Goal: Task Accomplishment & Management: Manage account settings

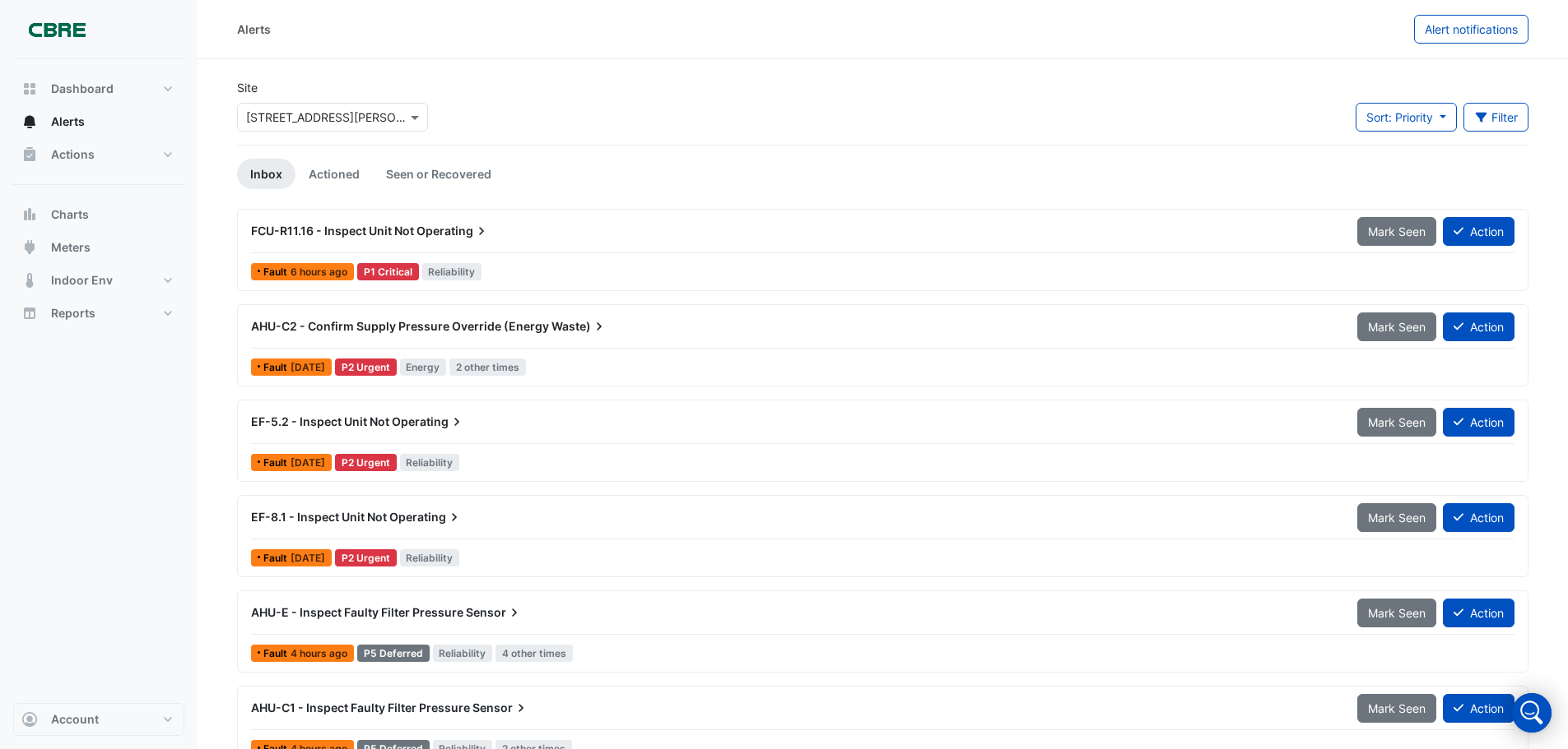
click at [470, 236] on span "Operating" at bounding box center [453, 230] width 73 height 16
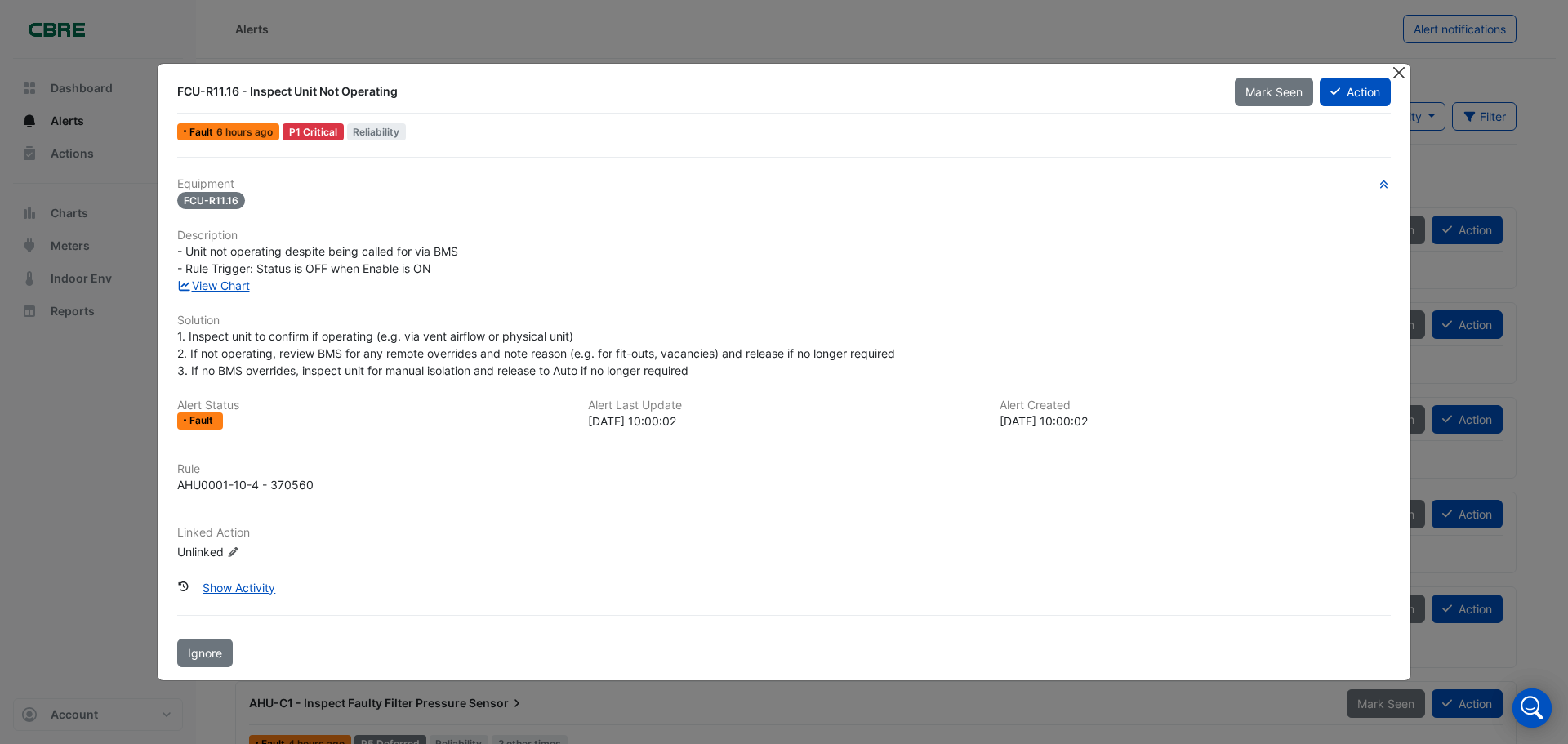
click at [1398, 75] on button "Close" at bounding box center [1399, 72] width 17 height 17
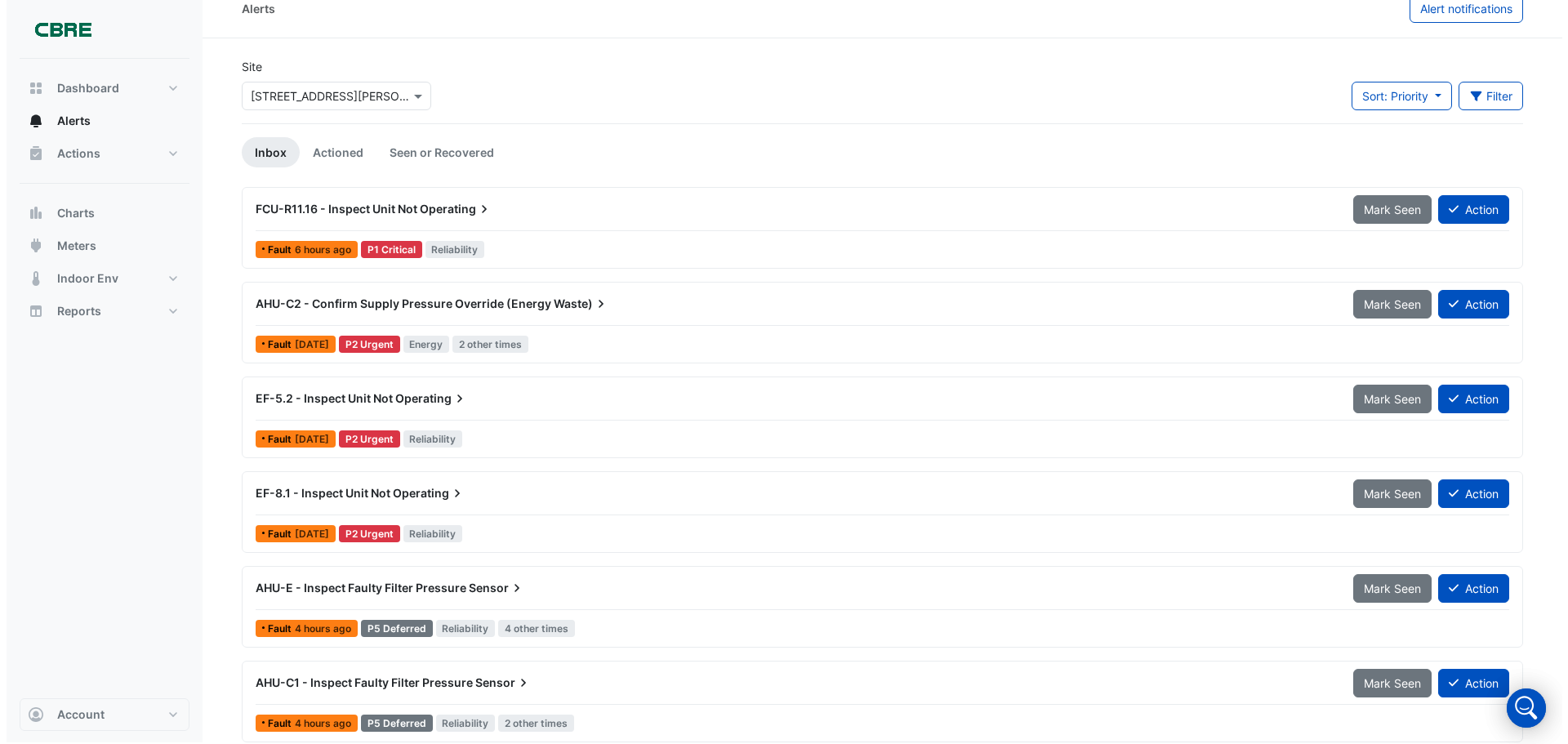
scroll to position [32, 0]
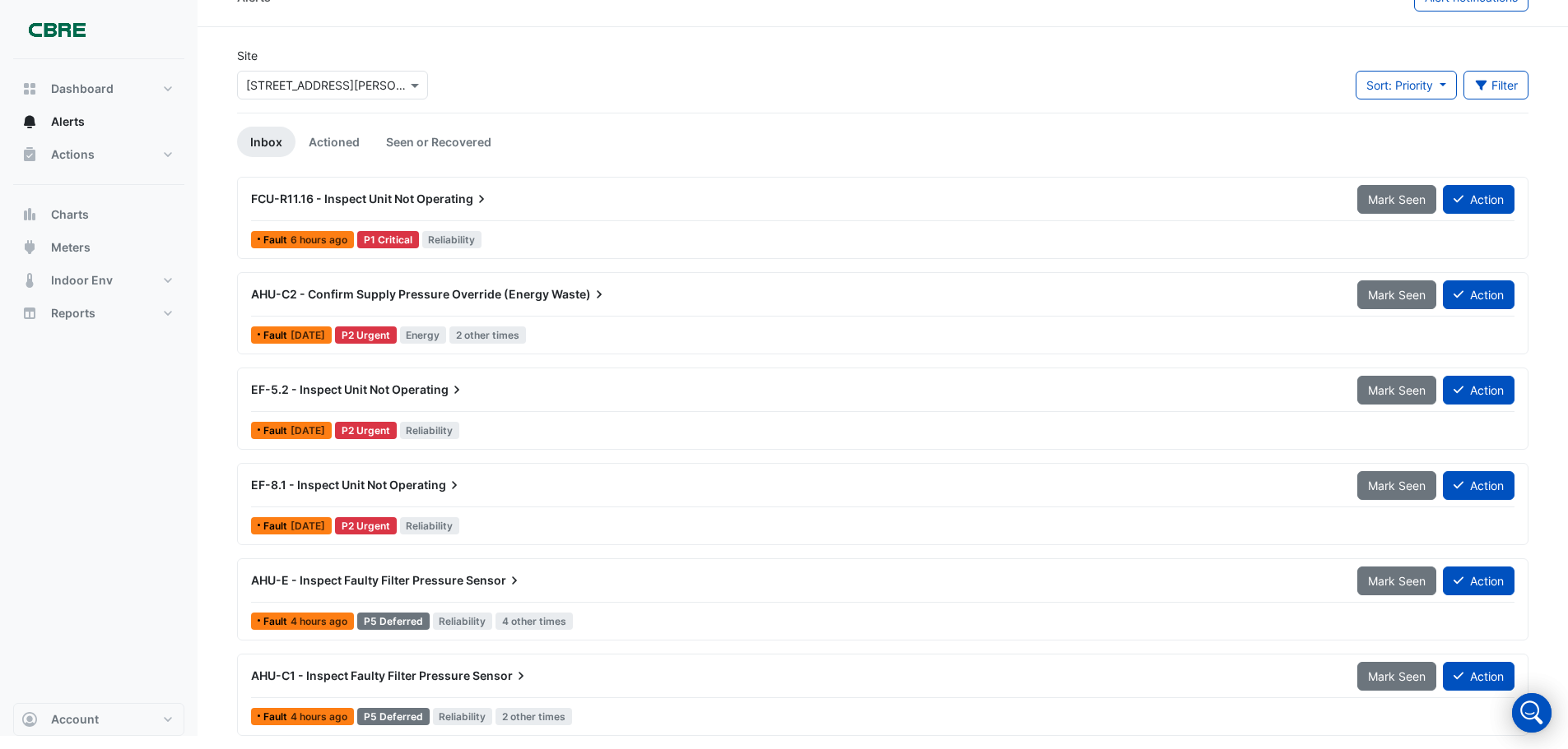
click at [414, 481] on span "Operating" at bounding box center [426, 485] width 73 height 16
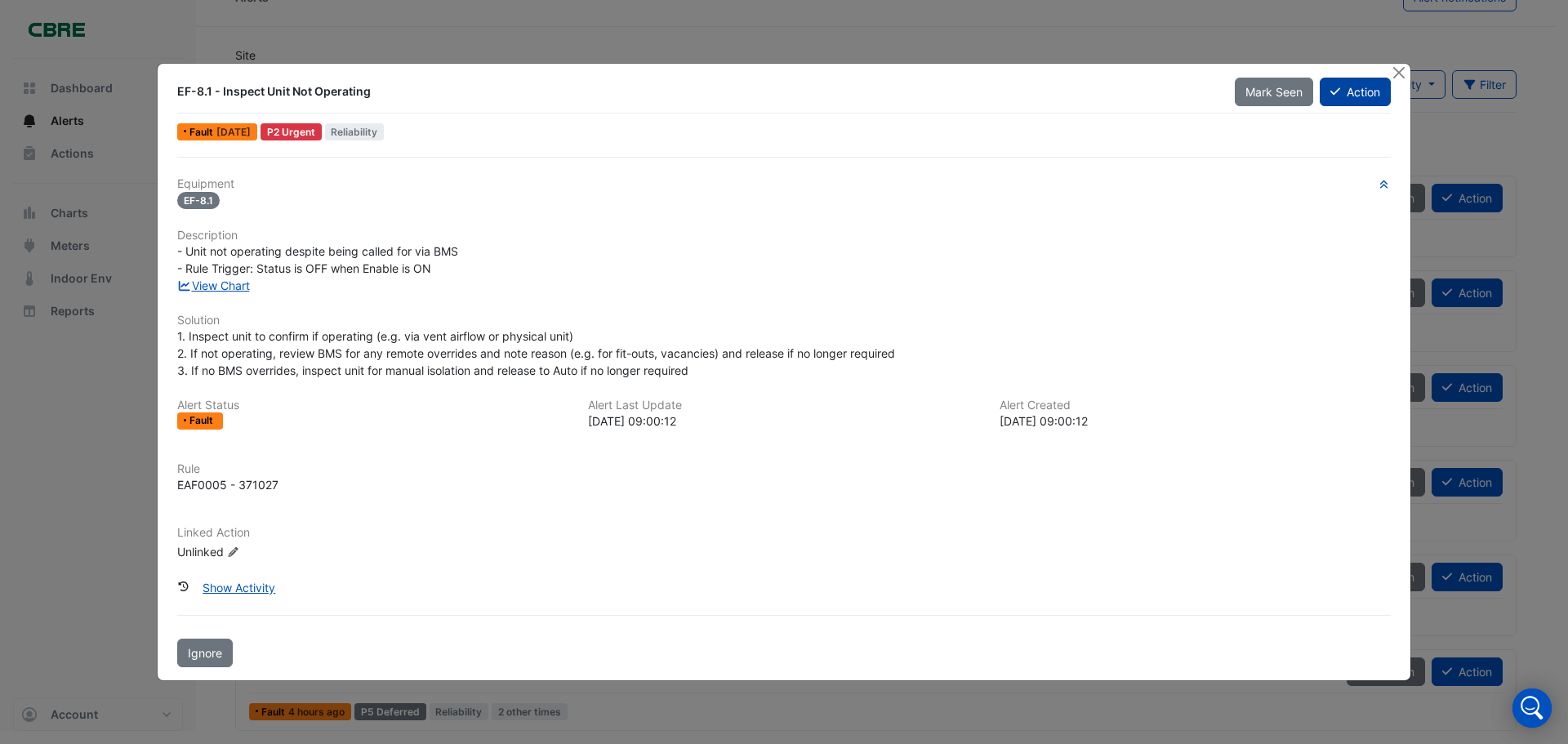
click at [1354, 94] on button "Action" at bounding box center [1355, 92] width 71 height 29
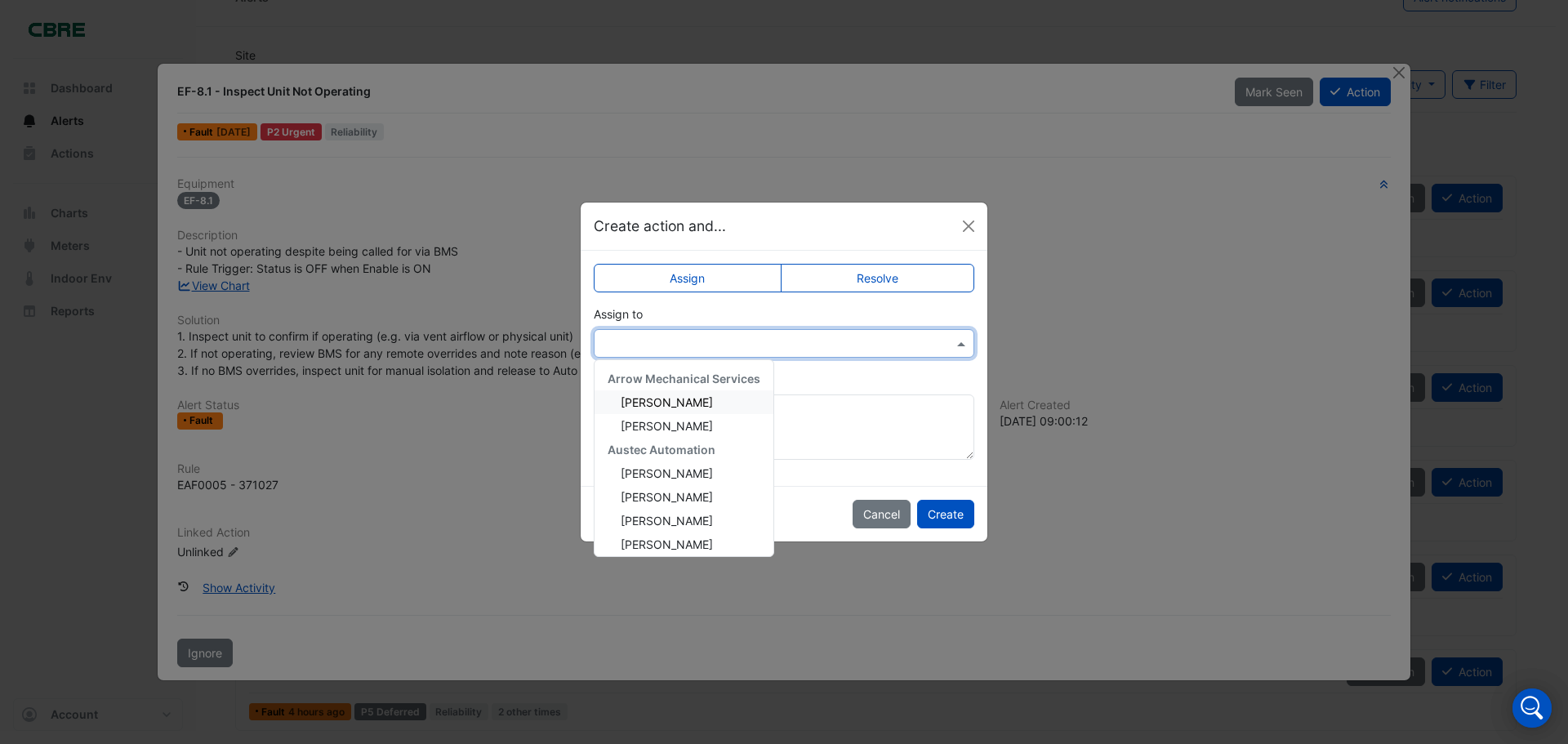
click at [696, 347] on input "text" at bounding box center [768, 344] width 330 height 17
click at [679, 422] on span "[PERSON_NAME]" at bounding box center [667, 426] width 92 height 14
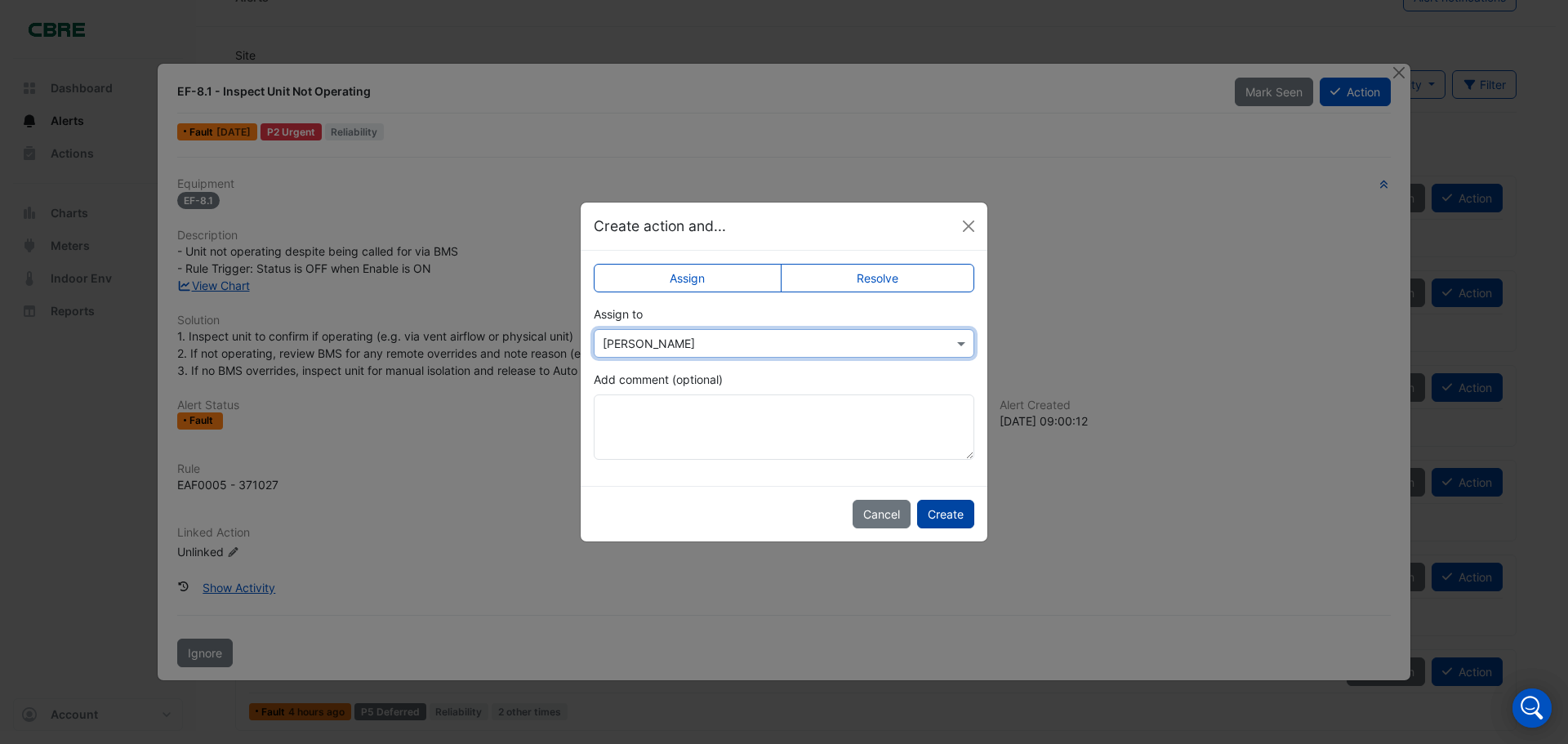
click at [948, 514] on button "Create" at bounding box center [945, 514] width 57 height 29
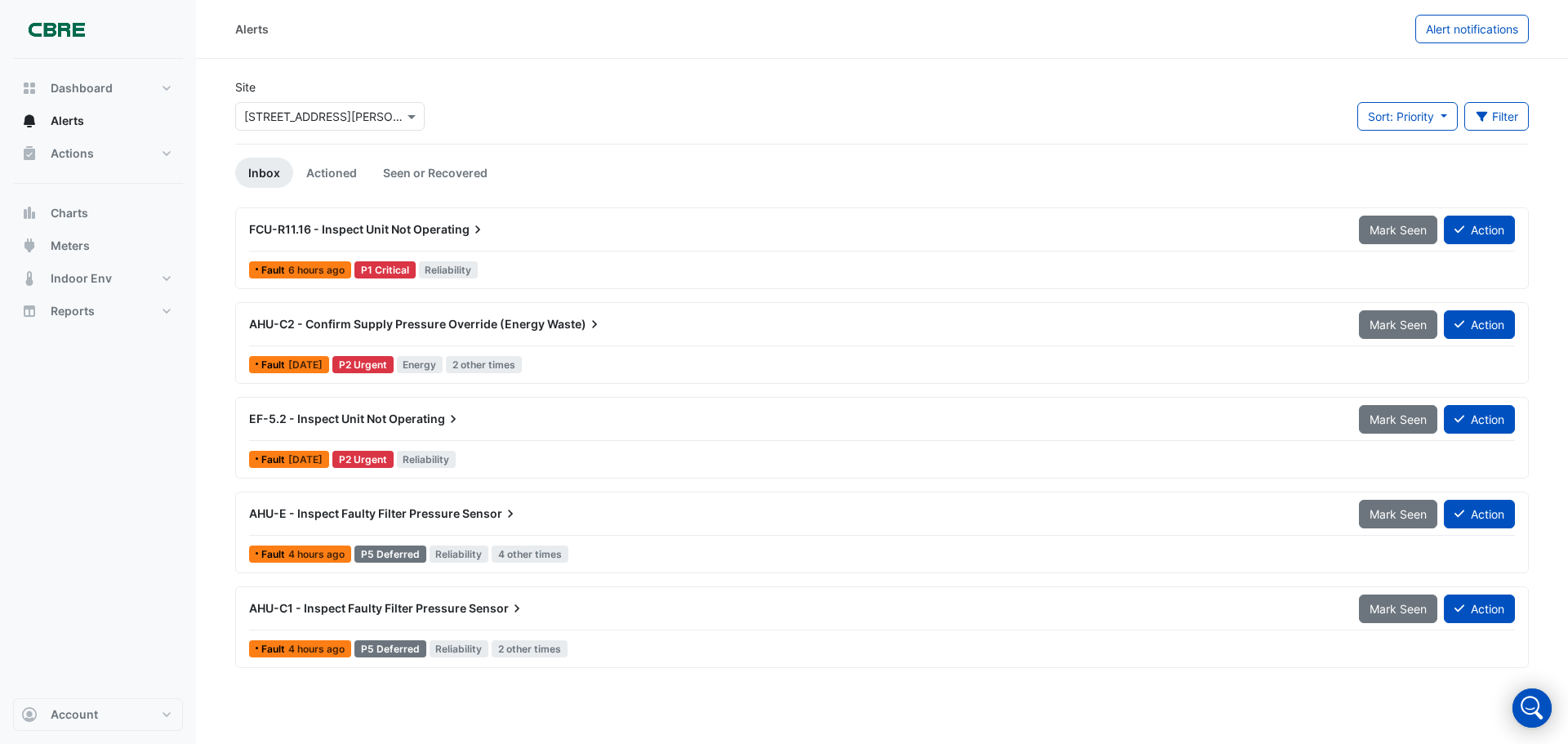
click at [408, 419] on span "Operating" at bounding box center [425, 419] width 73 height 16
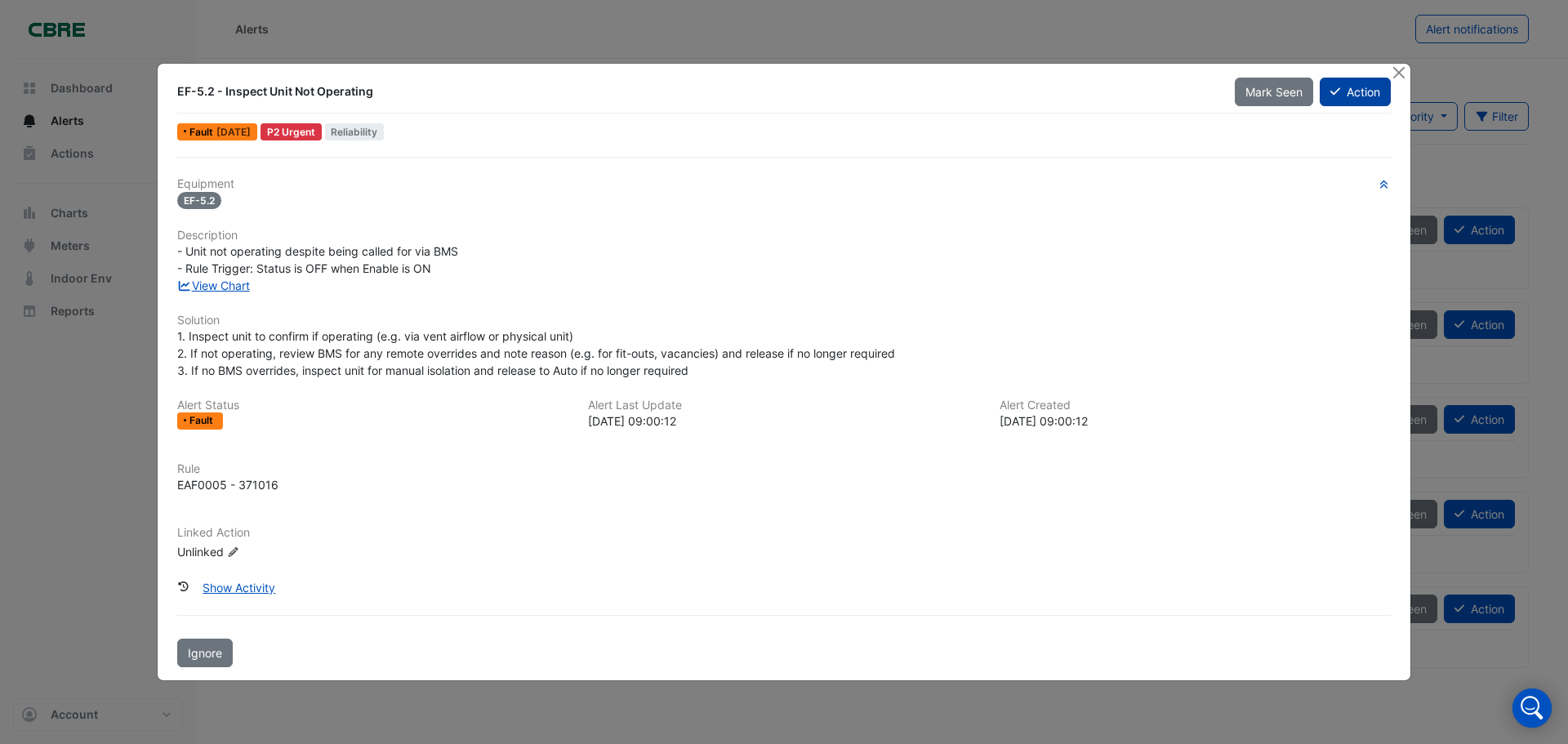
click at [1360, 94] on button "Action" at bounding box center [1355, 92] width 71 height 29
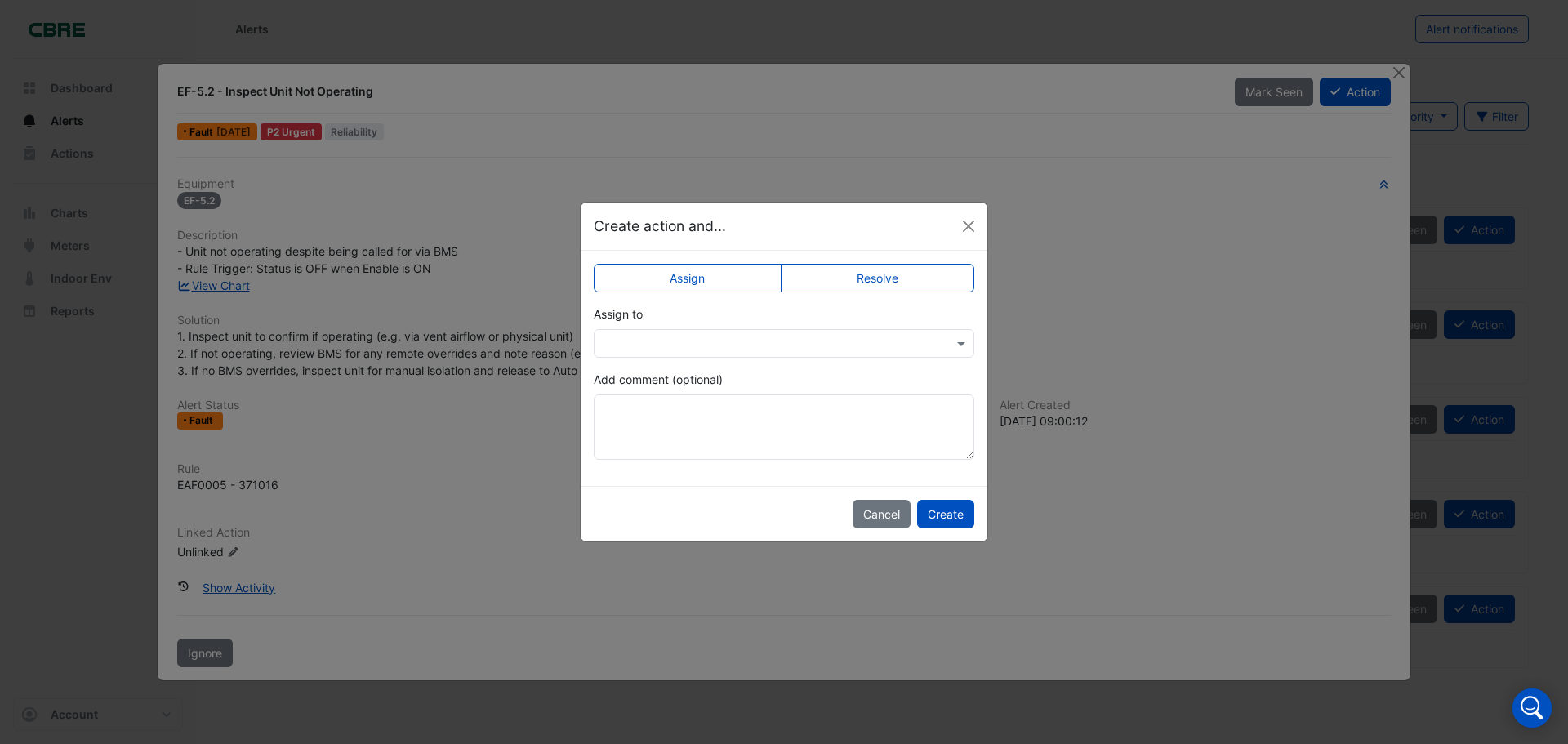
click at [697, 348] on input "text" at bounding box center [768, 344] width 330 height 17
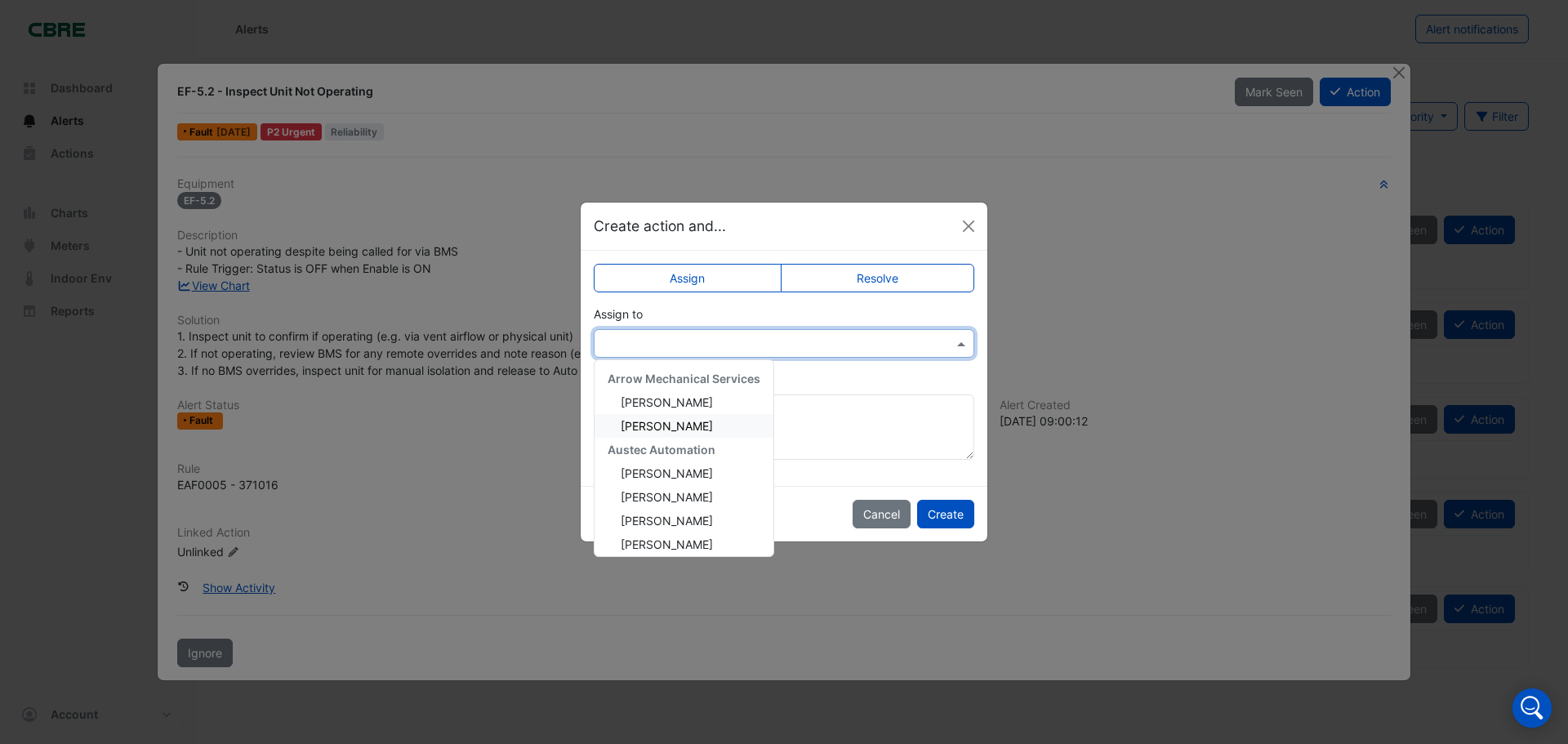
click at [680, 429] on span "[PERSON_NAME]" at bounding box center [667, 426] width 92 height 14
click at [690, 343] on input "text" at bounding box center [768, 344] width 330 height 17
click at [912, 384] on div "Add comment (optional)" at bounding box center [784, 415] width 380 height 89
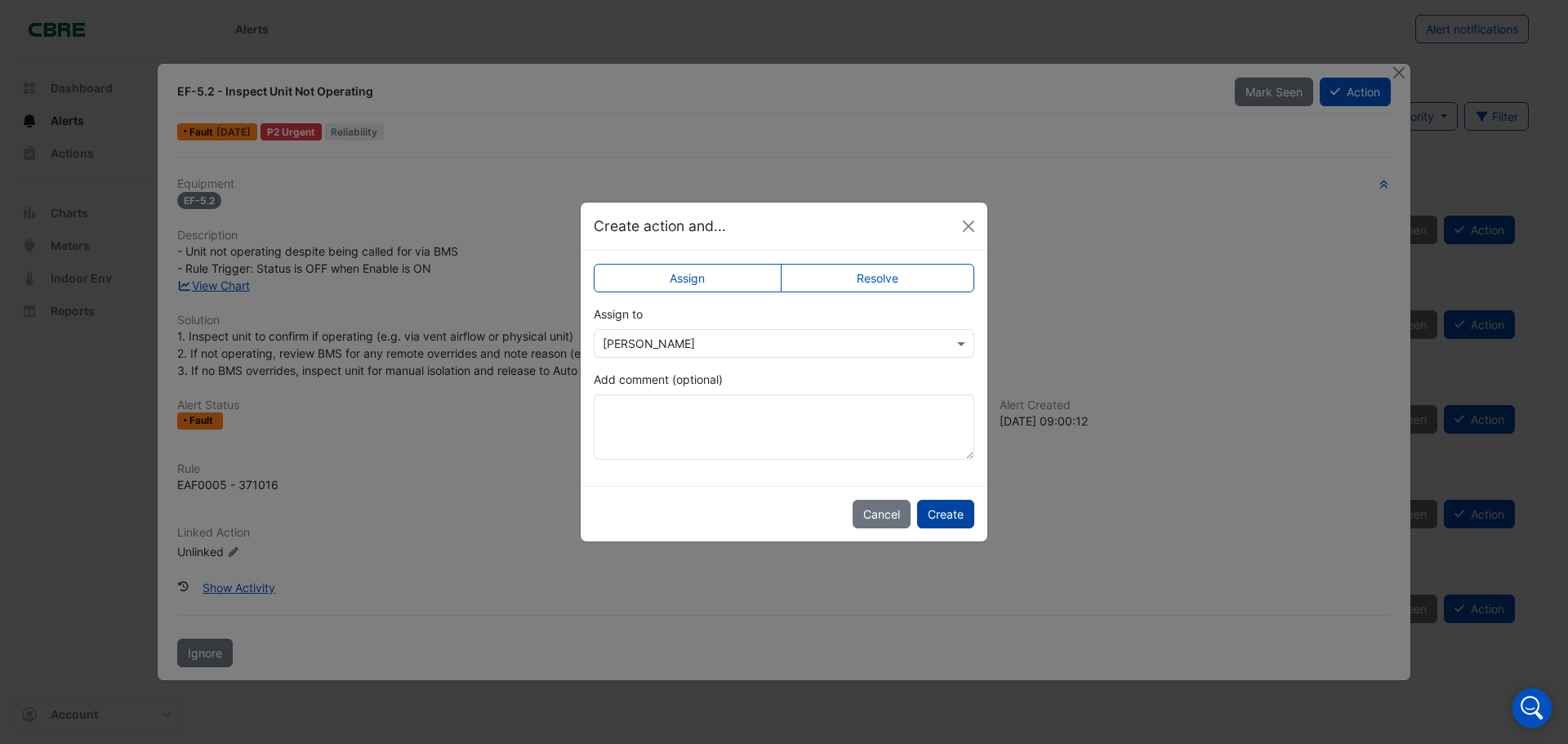
click at [948, 519] on button "Create" at bounding box center [945, 514] width 57 height 29
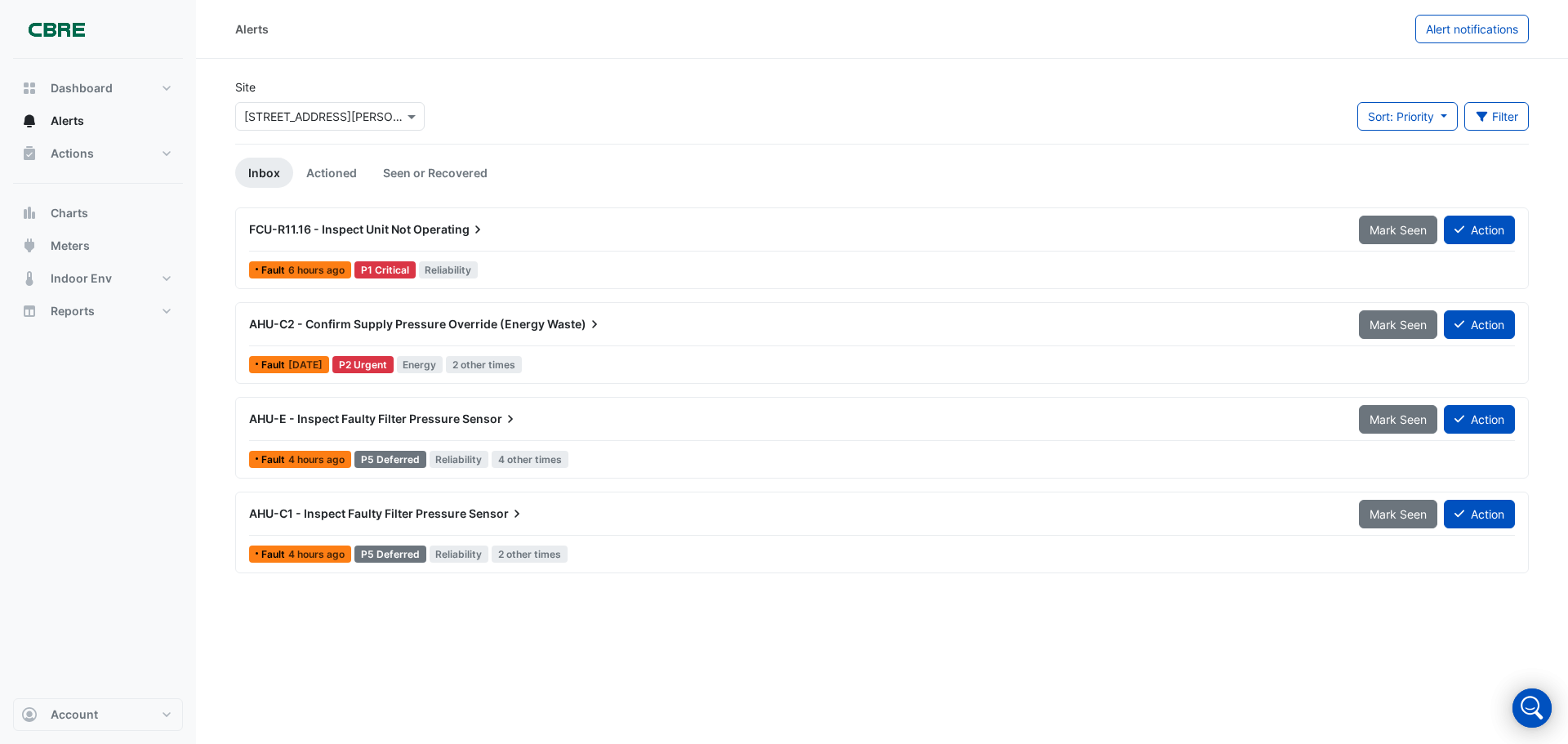
click at [518, 320] on span "AHU-C2 - Confirm Supply Pressure Override (Energy" at bounding box center [396, 324] width 296 height 14
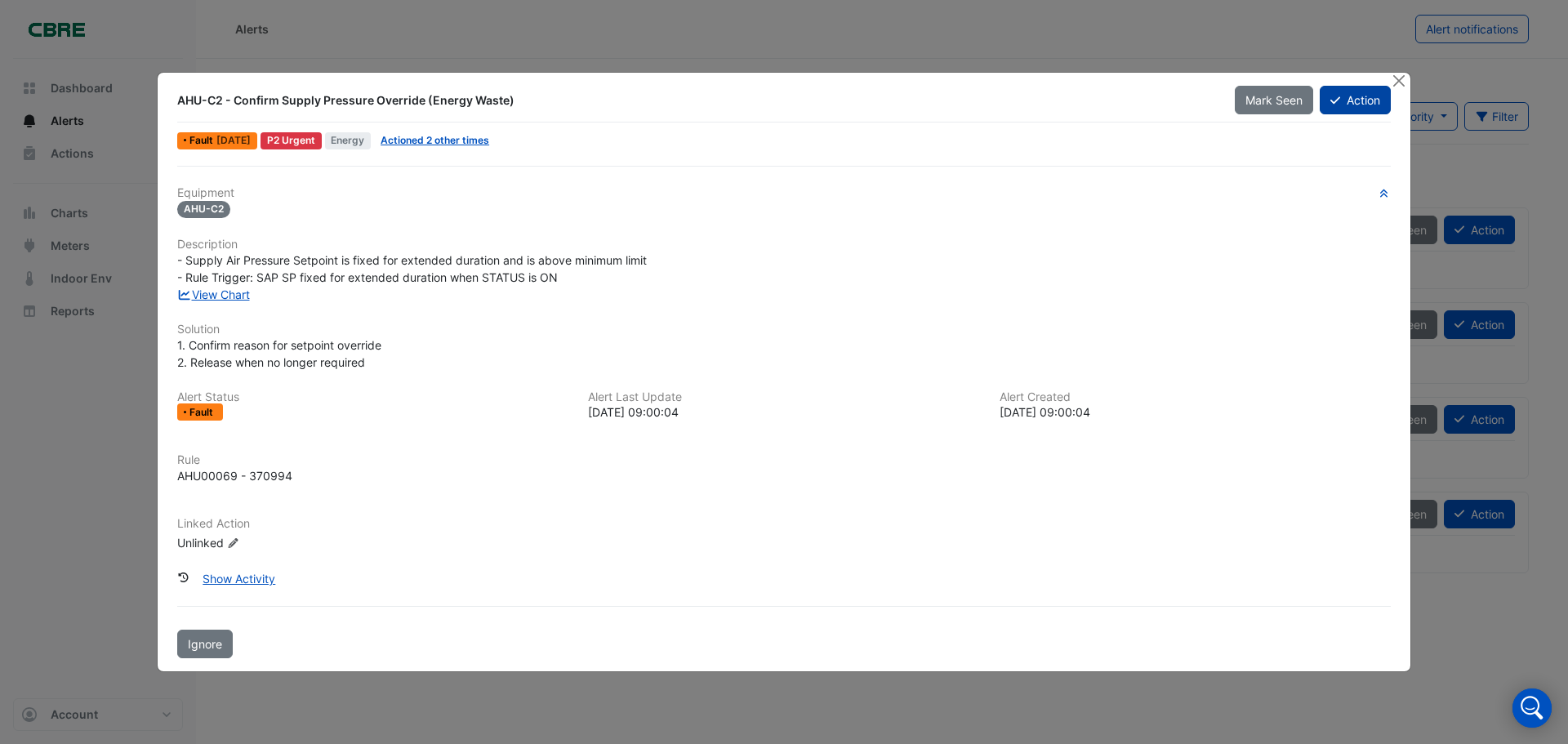
click at [1353, 103] on button "Action" at bounding box center [1355, 100] width 71 height 29
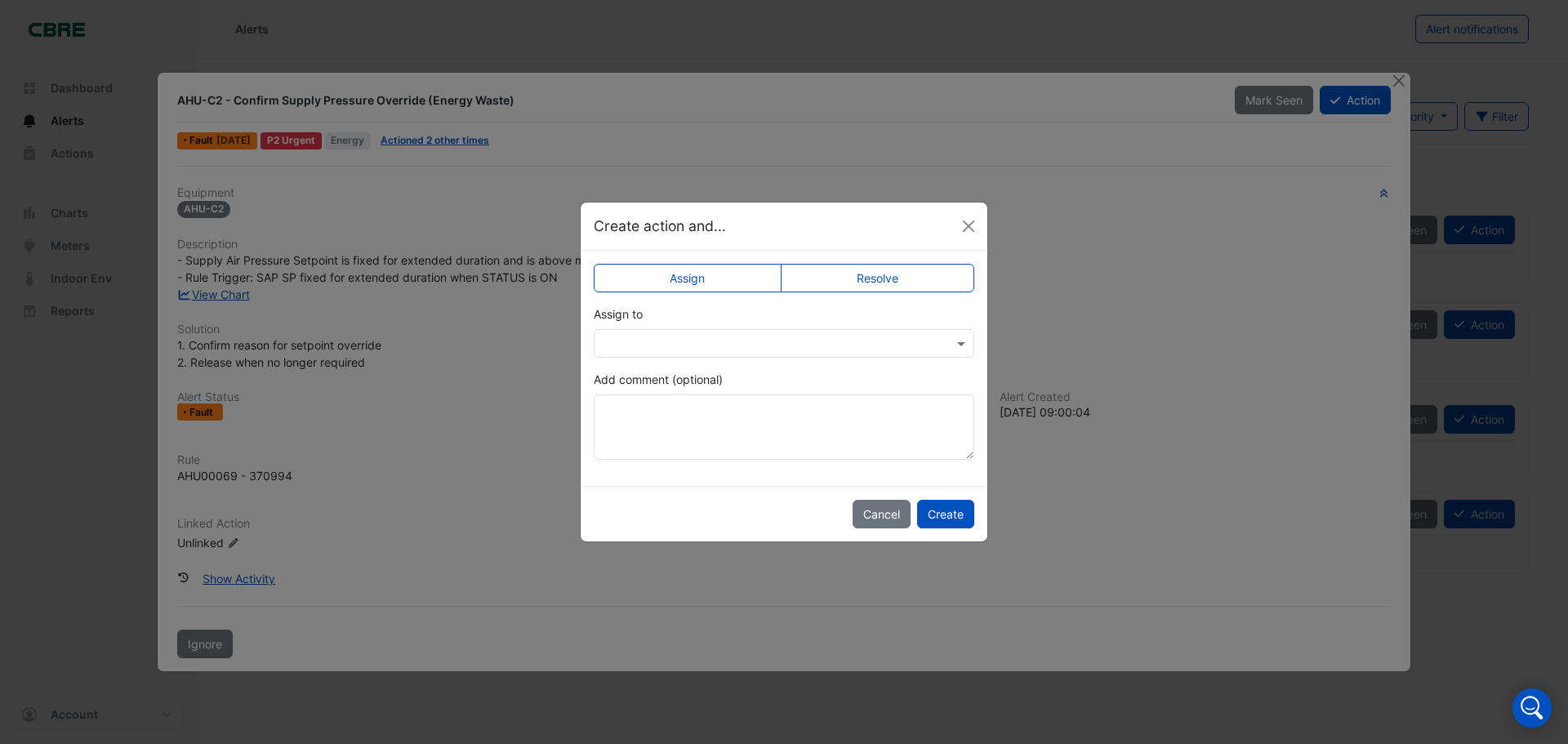
click at [712, 353] on div at bounding box center [784, 344] width 380 height 29
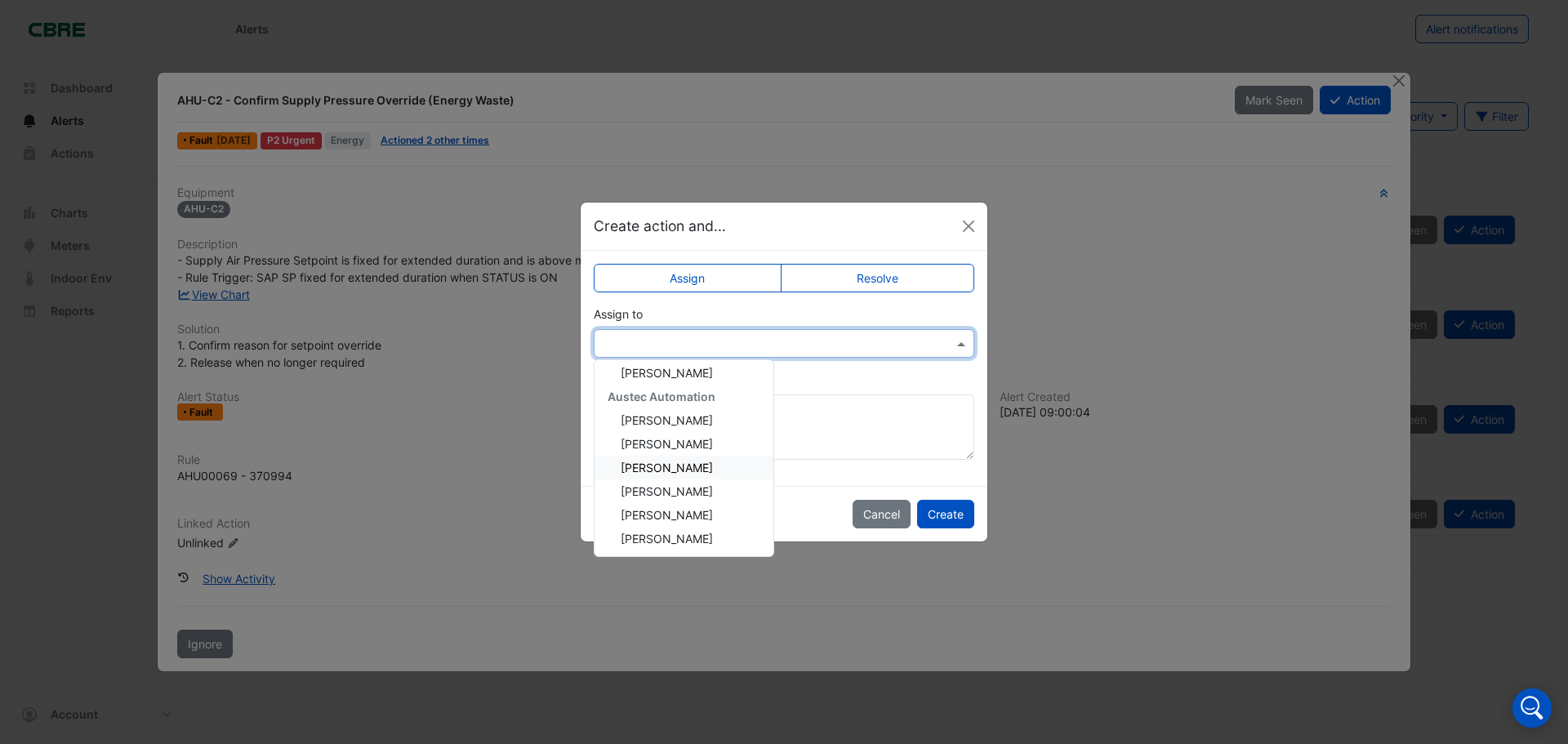
scroll to position [81, 0]
click at [698, 536] on span "[PERSON_NAME]" at bounding box center [667, 534] width 92 height 14
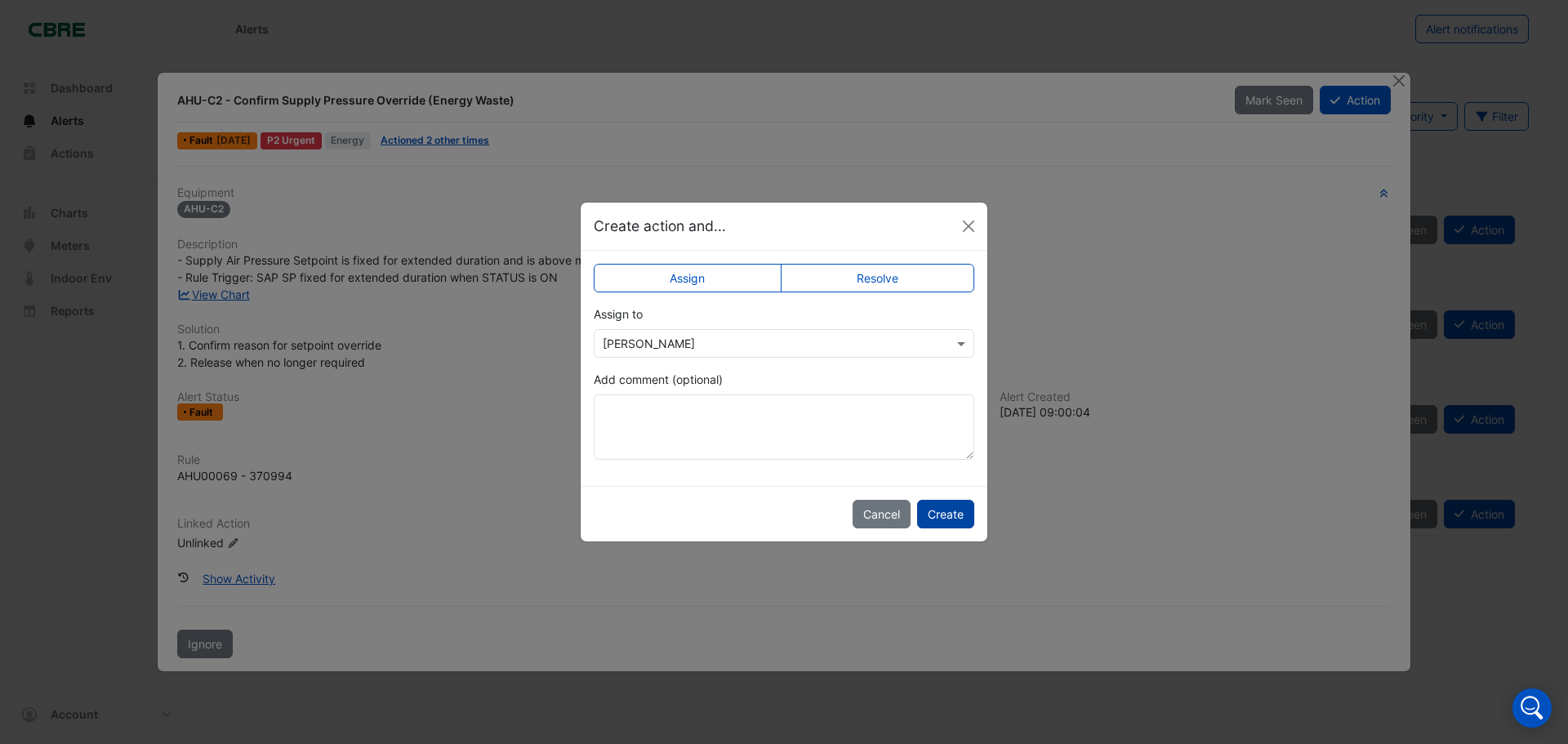
click at [951, 512] on button "Create" at bounding box center [945, 514] width 57 height 29
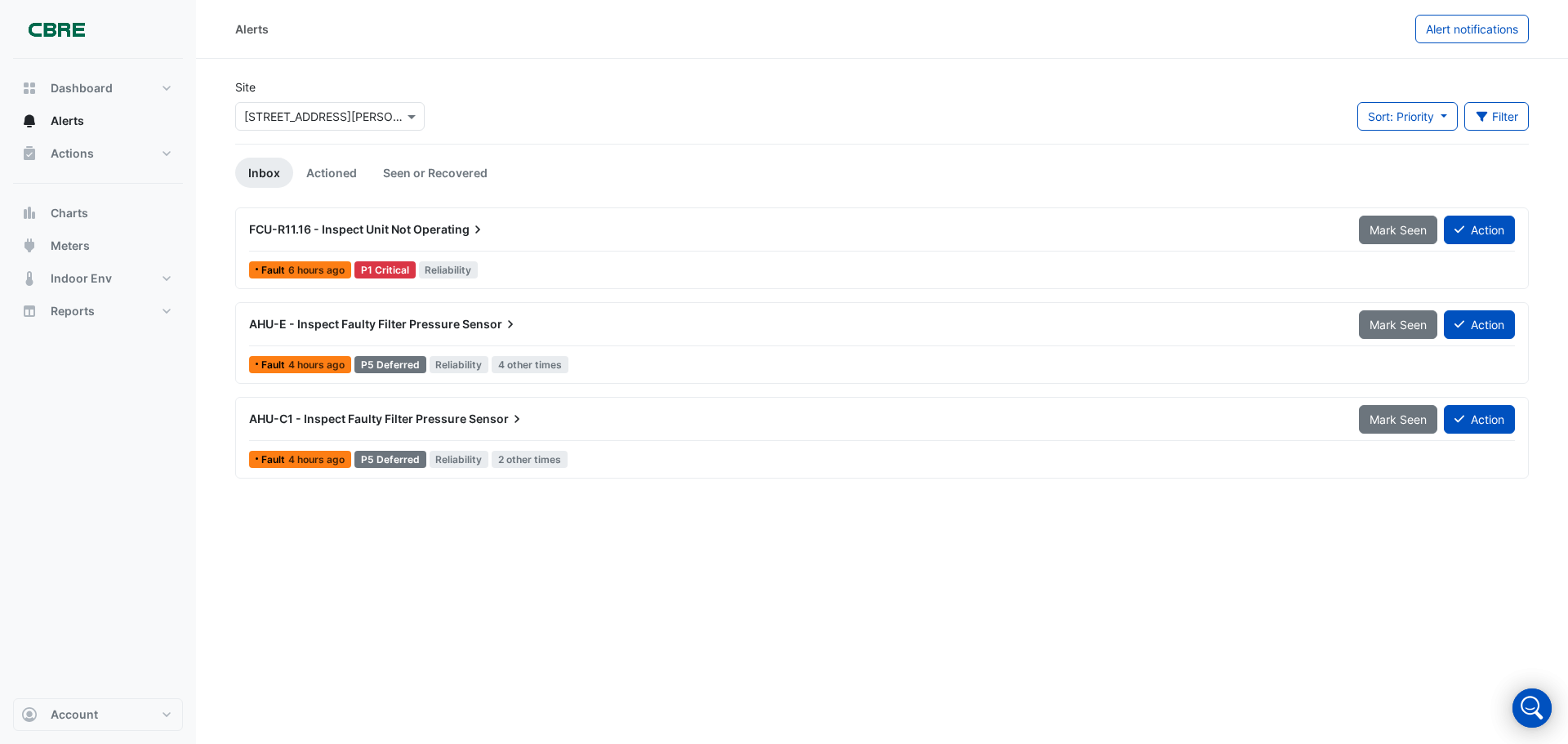
click at [471, 422] on span "Sensor" at bounding box center [496, 419] width 57 height 16
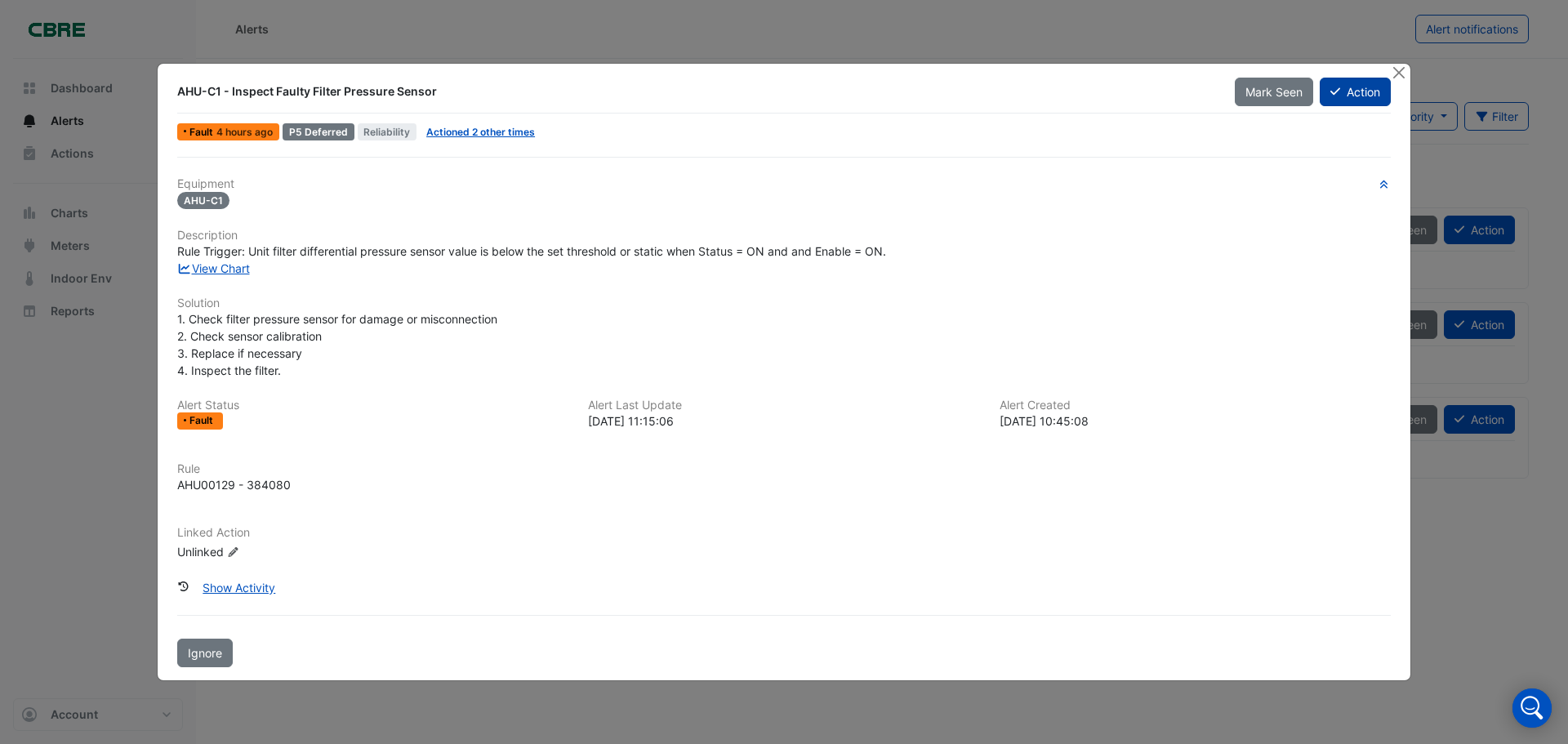
click at [1357, 91] on button "Action" at bounding box center [1355, 92] width 71 height 29
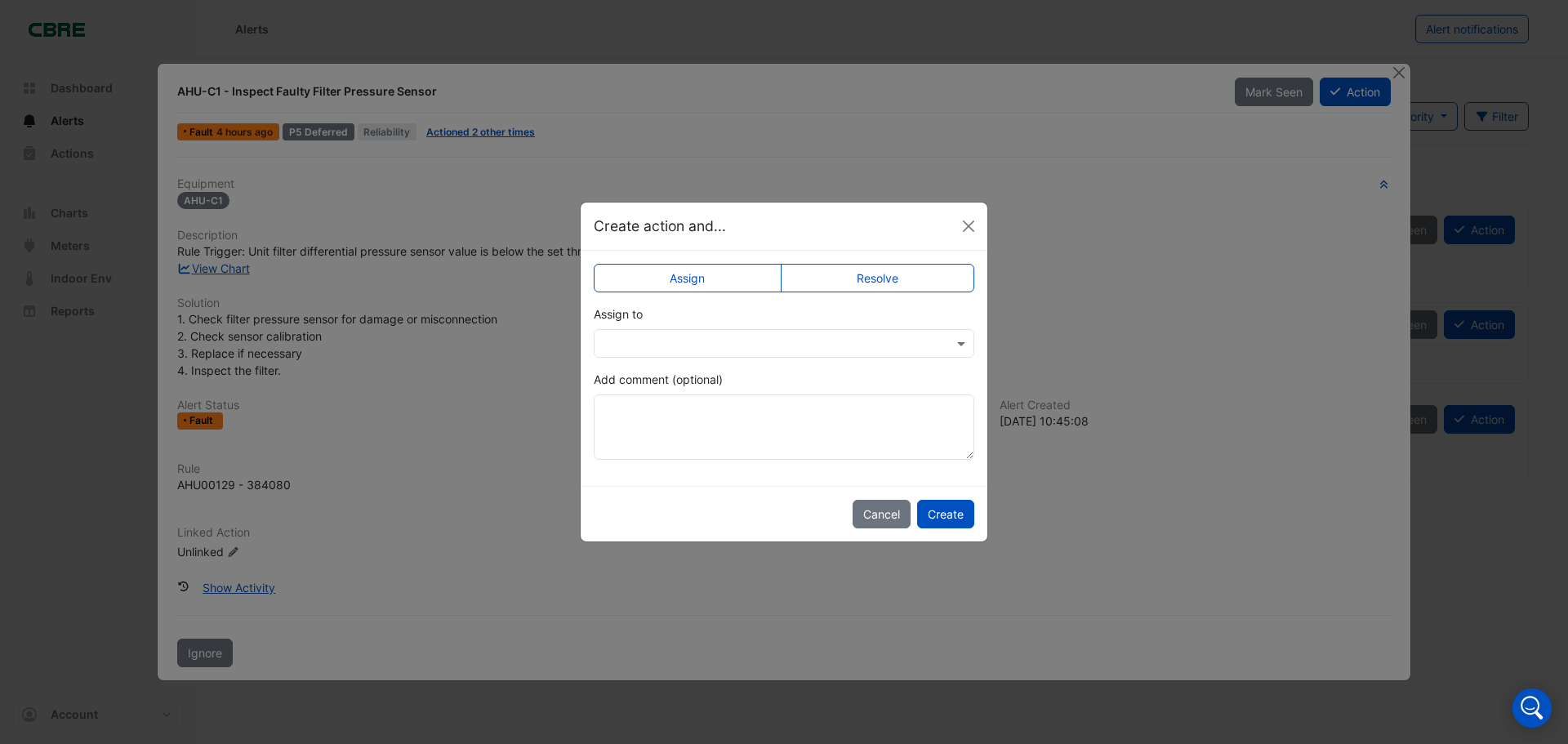
click at [718, 354] on div at bounding box center [784, 344] width 380 height 29
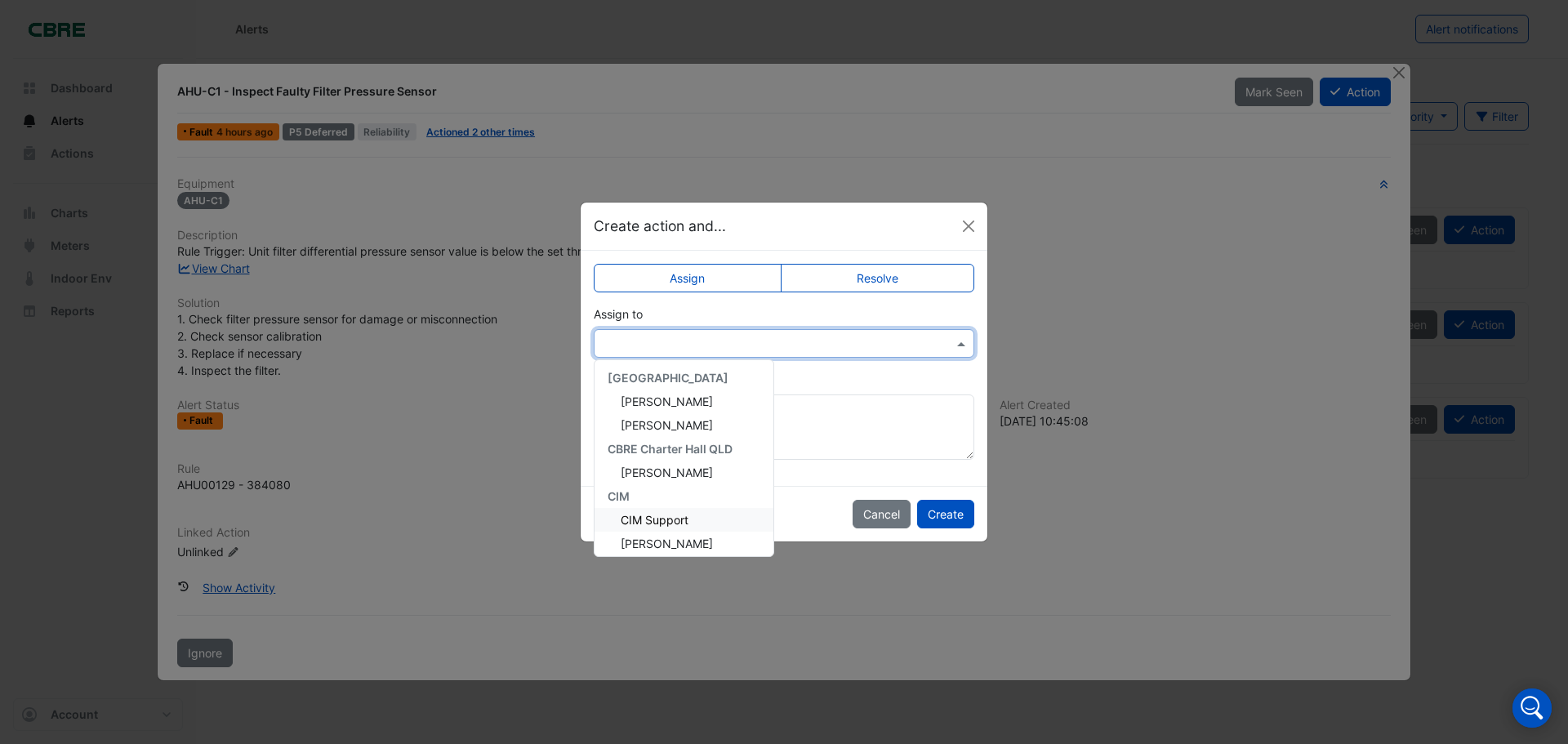
scroll to position [233, 0]
click at [684, 388] on span "[PERSON_NAME]" at bounding box center [667, 383] width 92 height 14
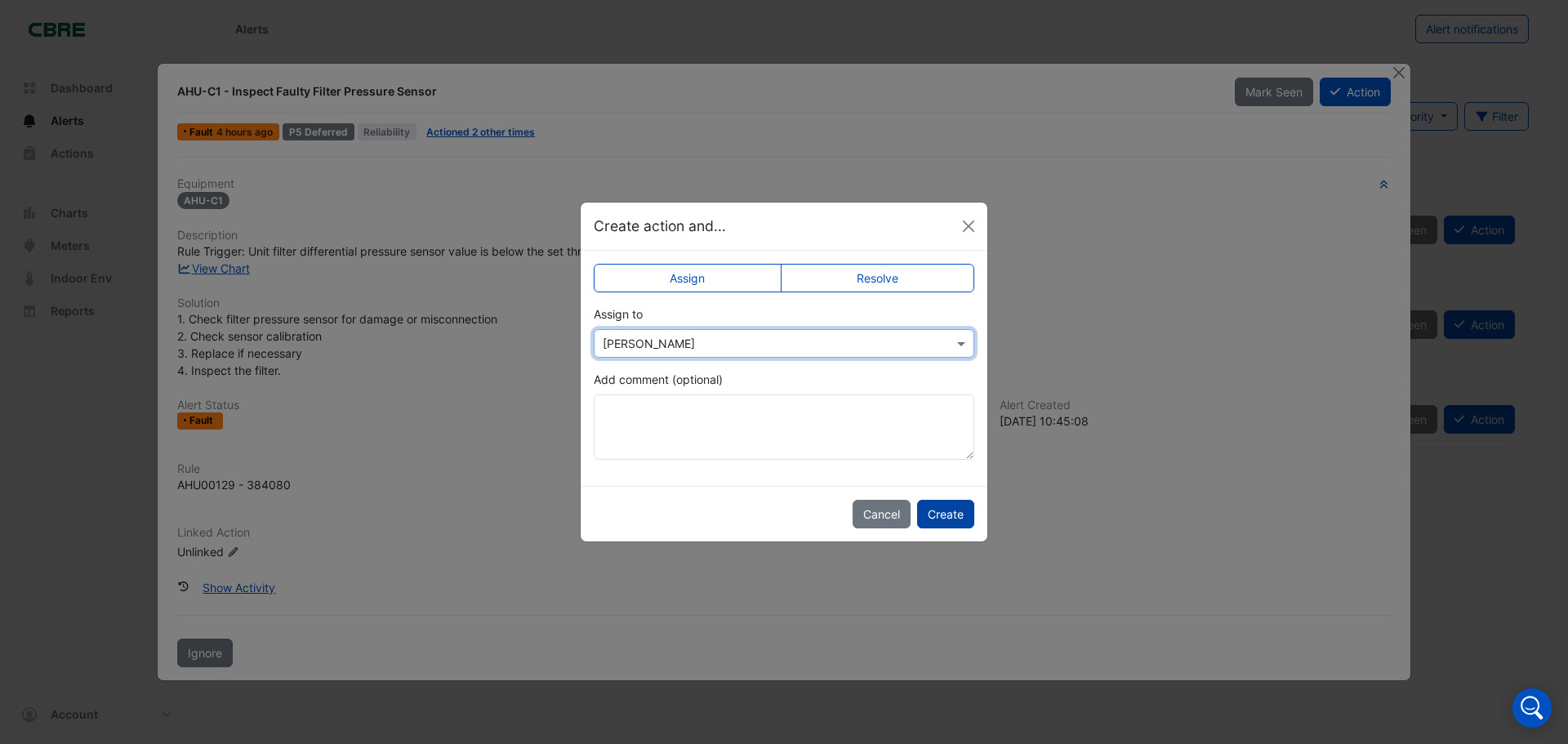
click at [948, 514] on button "Create" at bounding box center [945, 514] width 57 height 29
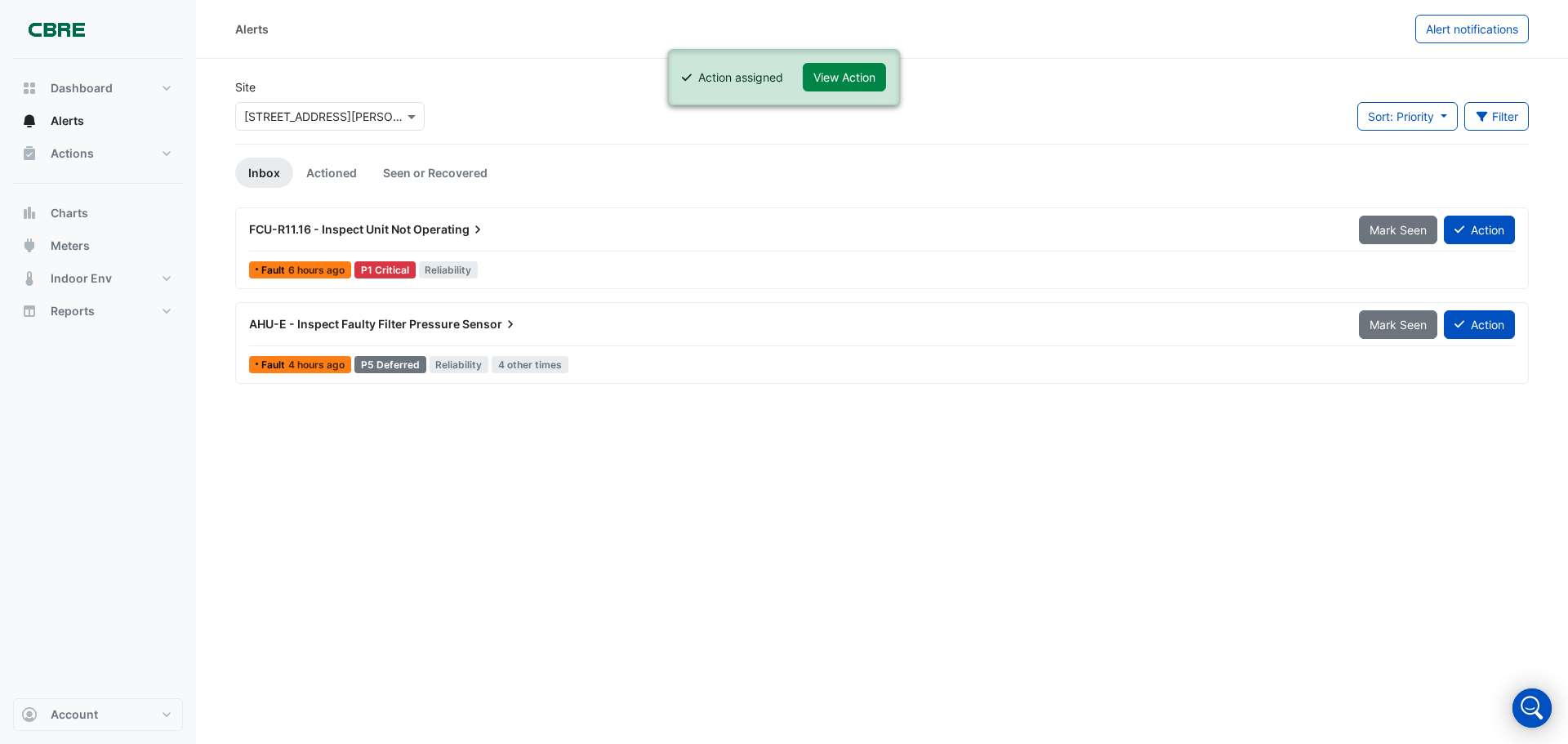
click at [479, 326] on span "Sensor" at bounding box center [490, 324] width 57 height 16
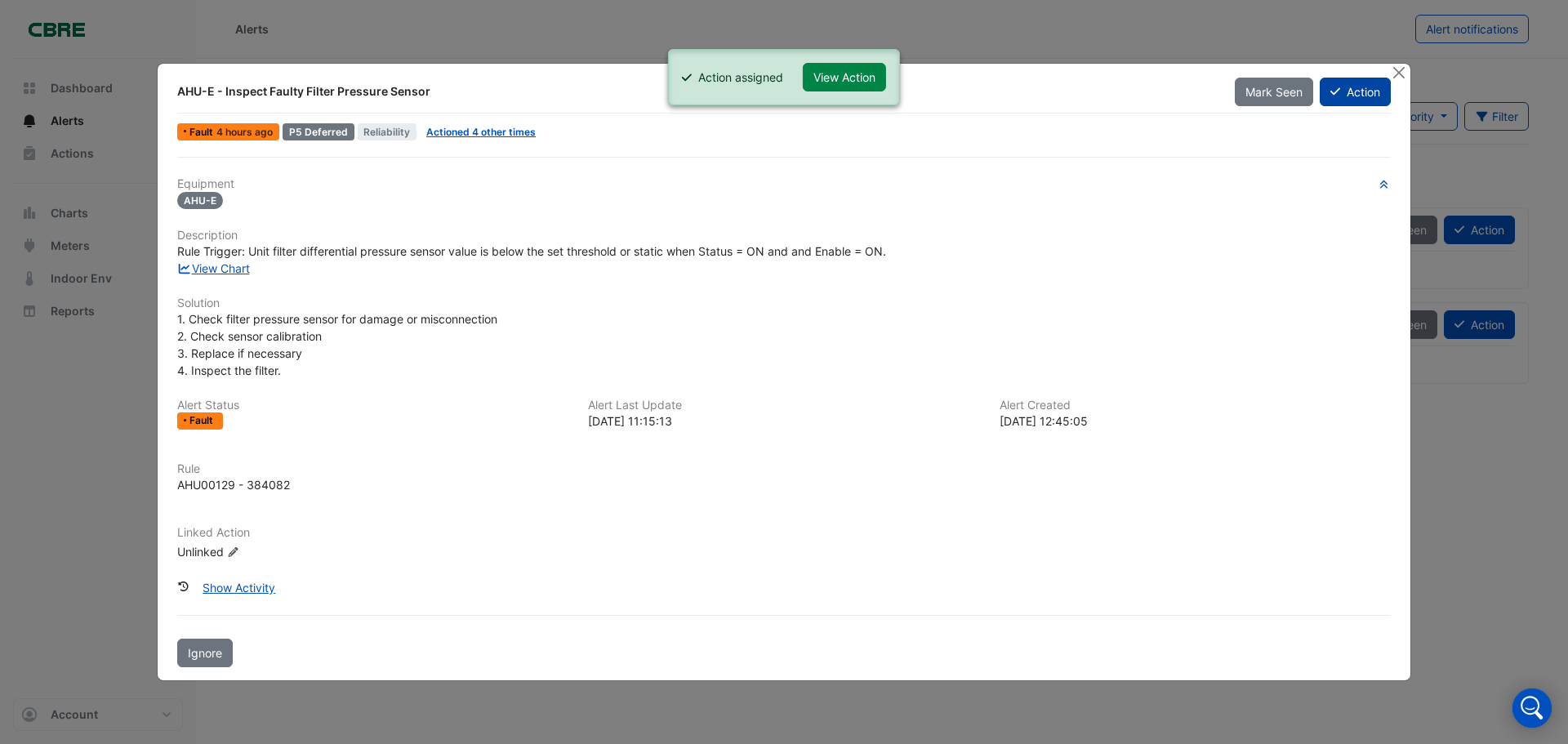
click at [1355, 91] on button "Action" at bounding box center [1355, 92] width 71 height 29
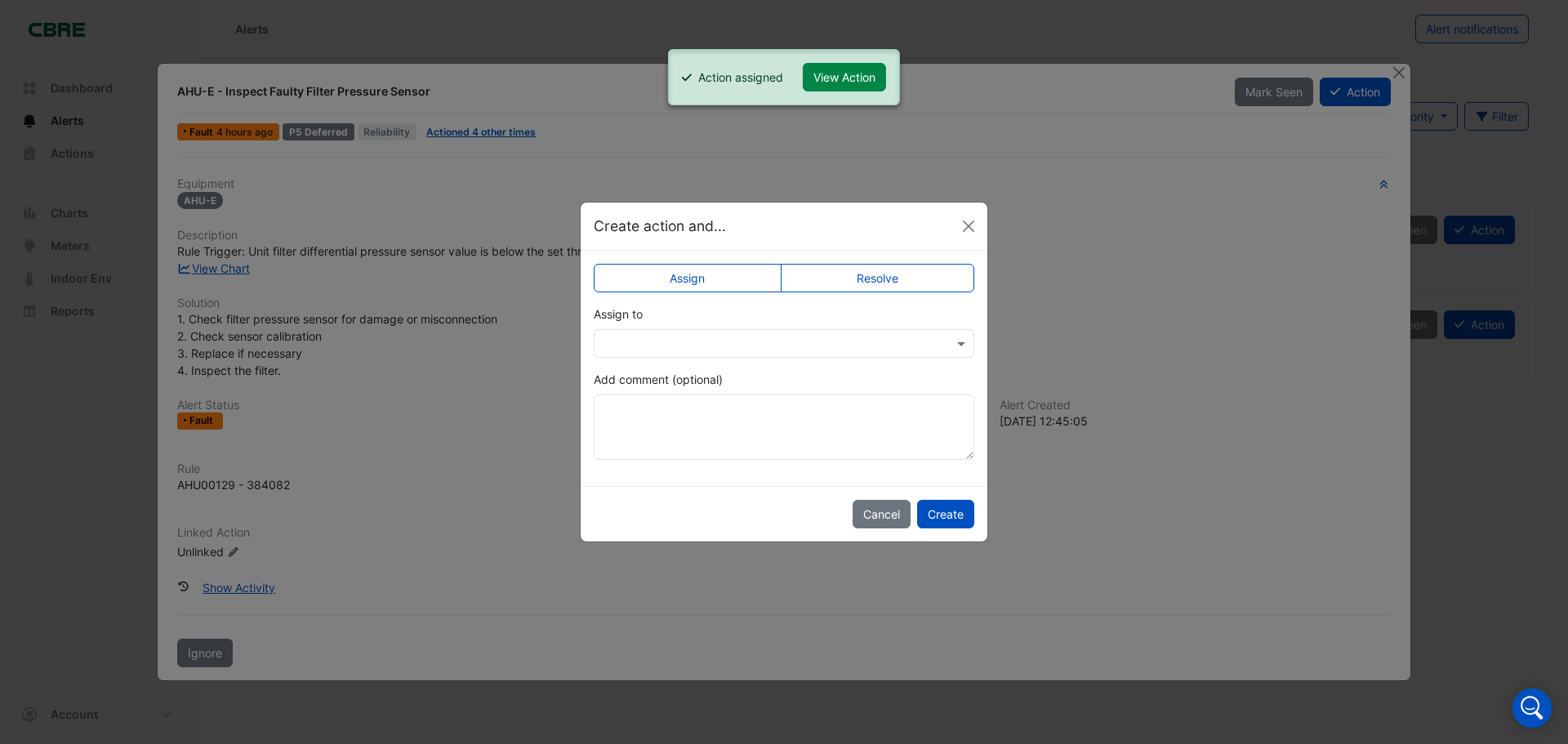
click at [701, 338] on input "text" at bounding box center [768, 344] width 330 height 17
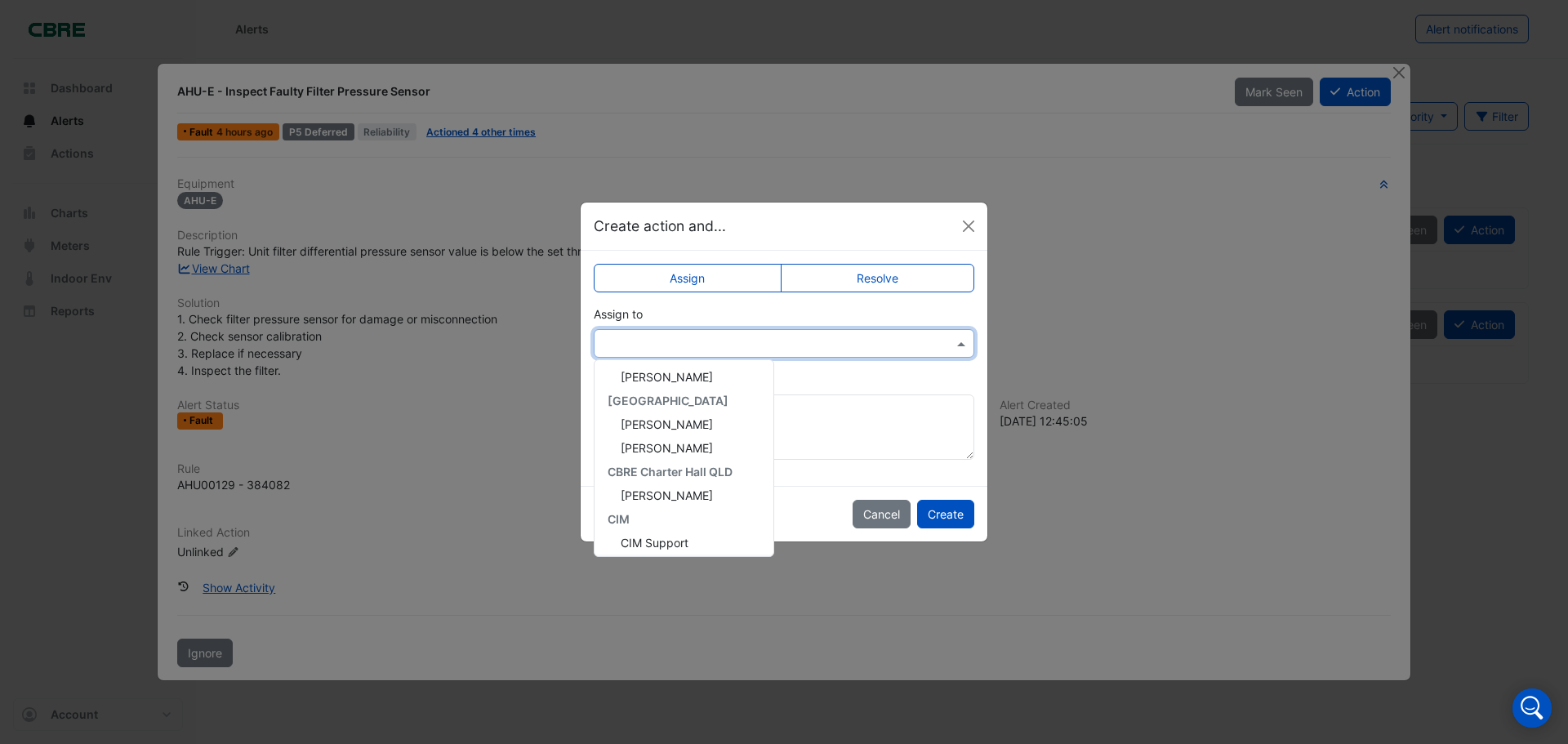
scroll to position [151, 0]
click at [694, 466] on span "[PERSON_NAME]" at bounding box center [667, 464] width 92 height 14
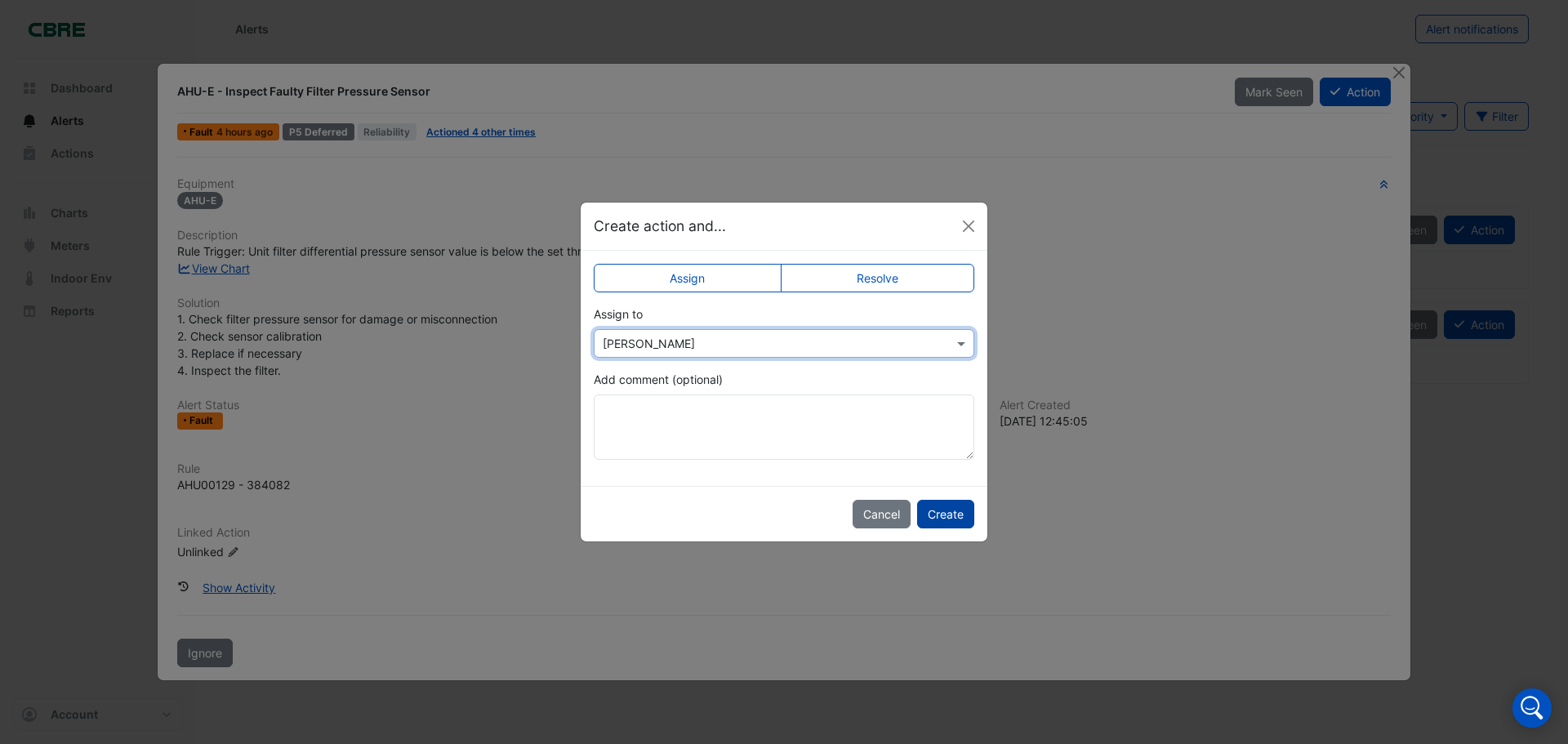
click at [952, 514] on button "Create" at bounding box center [945, 514] width 57 height 29
